Goal: Information Seeking & Learning: Learn about a topic

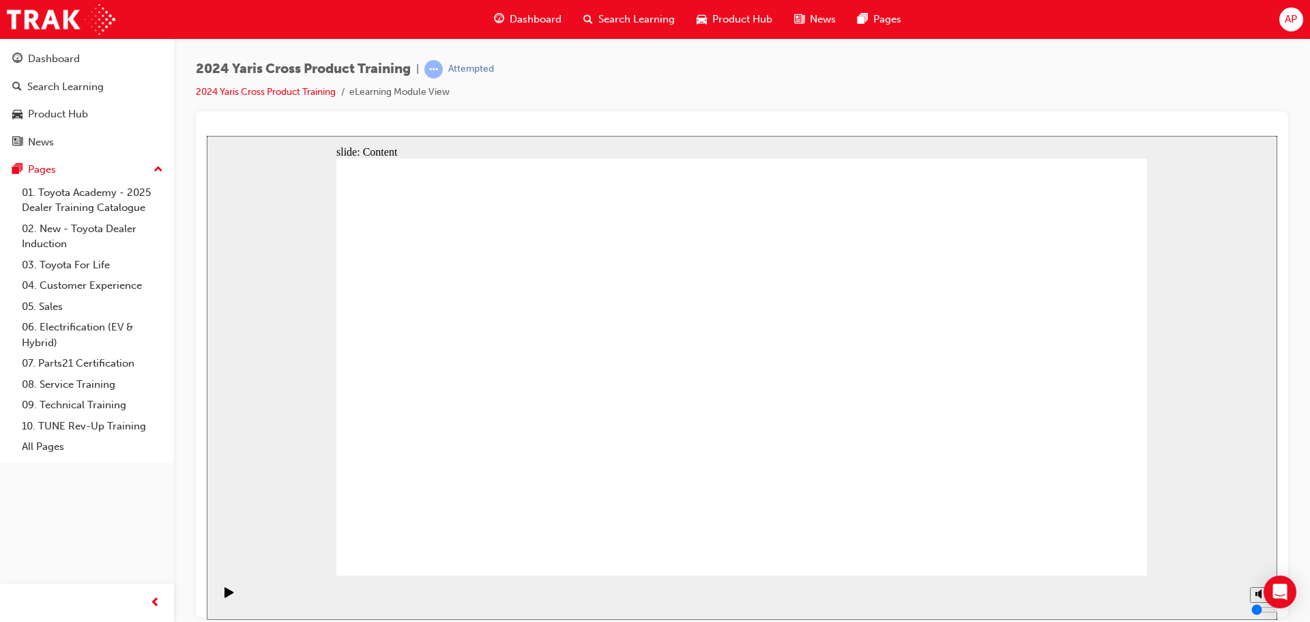
drag, startPoint x: 717, startPoint y: 418, endPoint x: 689, endPoint y: 399, distance: 34.3
drag, startPoint x: 515, startPoint y: 338, endPoint x: 523, endPoint y: 332, distance: 9.3
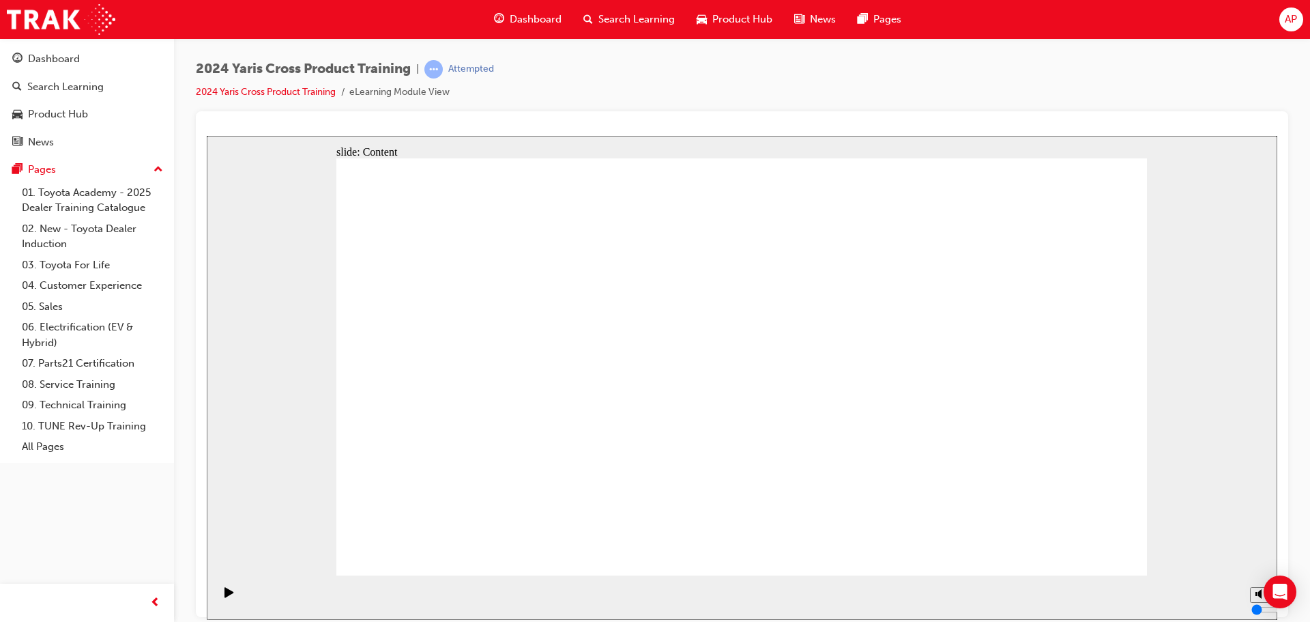
drag, startPoint x: 687, startPoint y: 337, endPoint x: 680, endPoint y: 185, distance: 152.3
drag, startPoint x: 794, startPoint y: 343, endPoint x: 702, endPoint y: 418, distance: 119.4
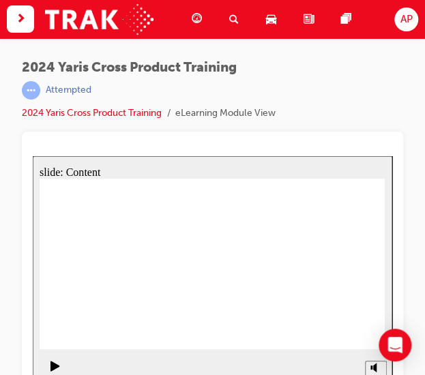
drag, startPoint x: 343, startPoint y: 252, endPoint x: 388, endPoint y: 255, distance: 44.5
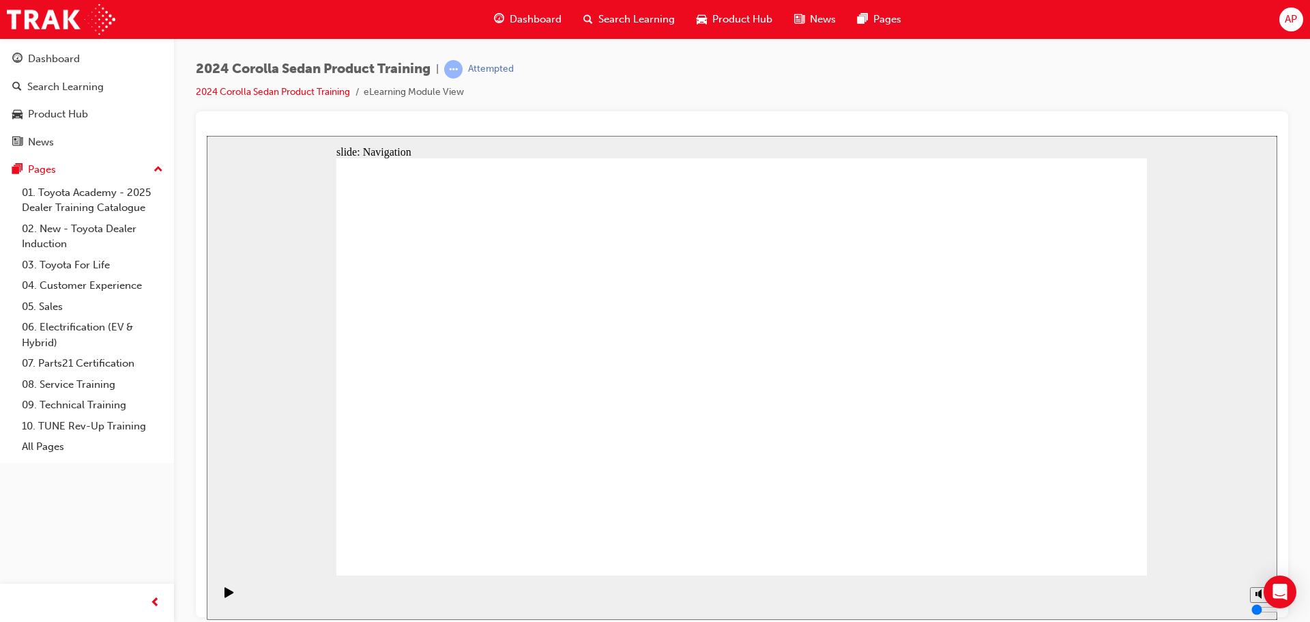
drag, startPoint x: 1116, startPoint y: 566, endPoint x: 1100, endPoint y: 543, distance: 28.4
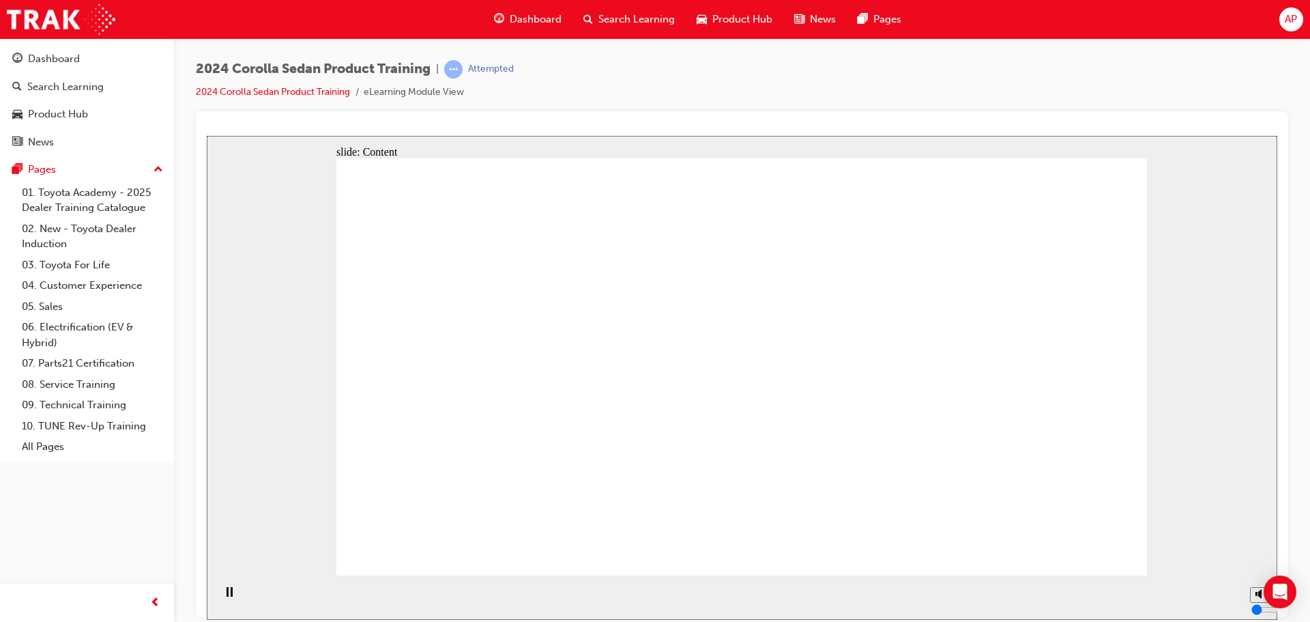
drag, startPoint x: 795, startPoint y: 373, endPoint x: 803, endPoint y: 372, distance: 7.5
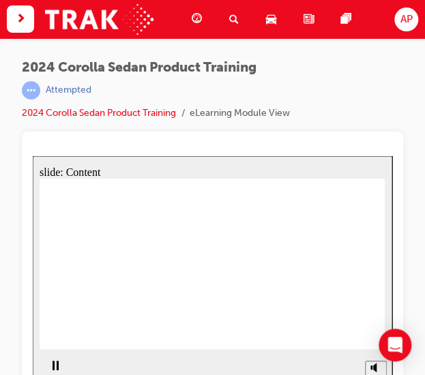
drag, startPoint x: 180, startPoint y: 263, endPoint x: 188, endPoint y: 262, distance: 7.6
drag, startPoint x: 209, startPoint y: 261, endPoint x: 240, endPoint y: 262, distance: 30.7
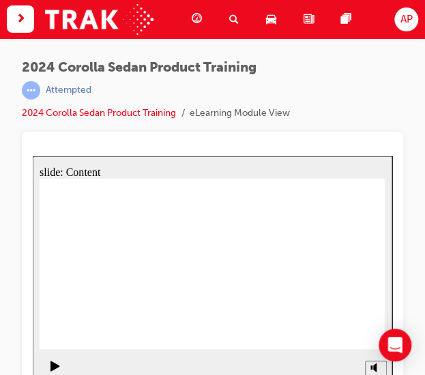
drag, startPoint x: 311, startPoint y: 258, endPoint x: 178, endPoint y: 158, distance: 166.6
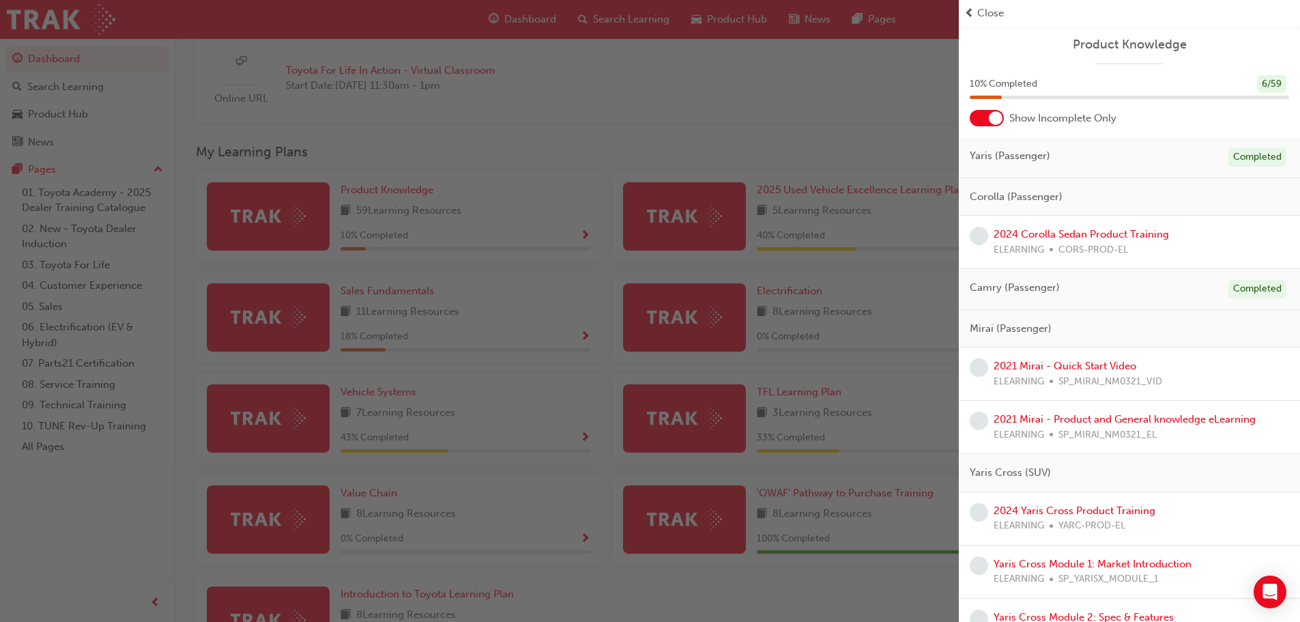
scroll to position [136, 0]
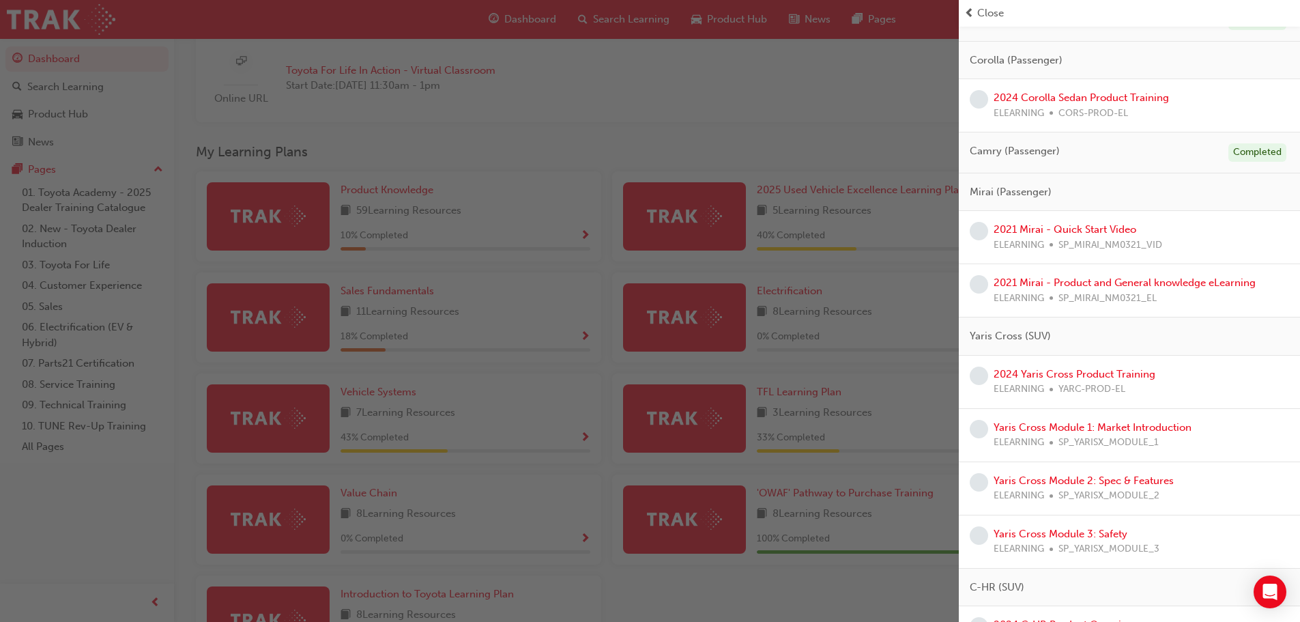
click at [760, 124] on div "button" at bounding box center [479, 311] width 959 height 622
